Goal: Find specific page/section: Find specific page/section

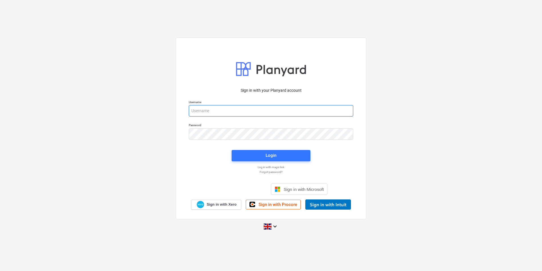
type input "[PERSON_NAME][EMAIL_ADDRESS][PERSON_NAME][DOMAIN_NAME]"
click at [261, 149] on div "Login" at bounding box center [271, 155] width 86 height 18
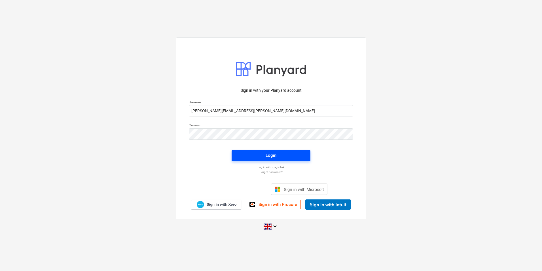
click at [258, 152] on span "Login" at bounding box center [270, 154] width 65 height 7
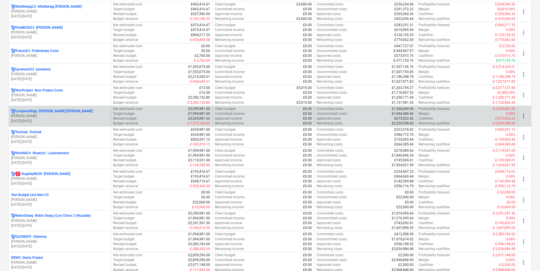
scroll to position [329, 0]
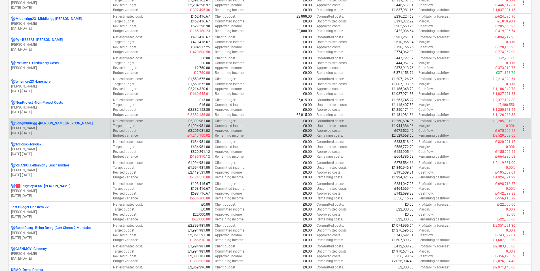
click at [48, 123] on p "LongmuirRigg - [PERSON_NAME] [PERSON_NAME]" at bounding box center [54, 123] width 77 height 5
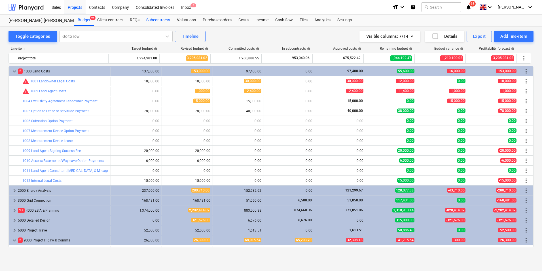
click at [161, 19] on div "Subcontracts" at bounding box center [158, 19] width 31 height 11
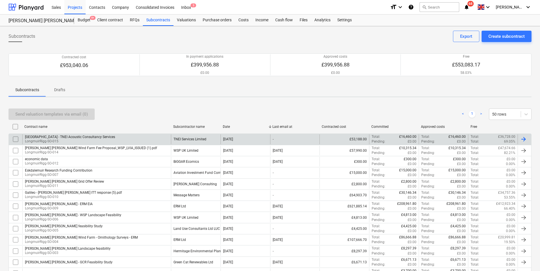
click at [73, 138] on div "[GEOGRAPHIC_DATA] - TNEI Acoustic Consultancy Services" at bounding box center [70, 137] width 90 height 4
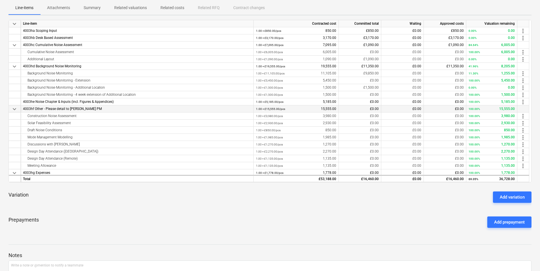
scroll to position [48, 0]
